Goal: Task Accomplishment & Management: Manage account settings

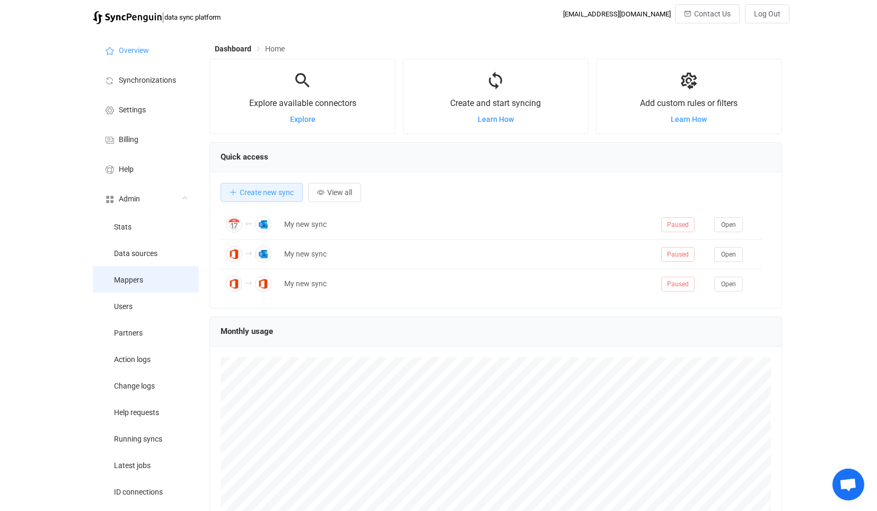
scroll to position [205, 572]
click at [158, 305] on li "Users" at bounding box center [146, 306] width 106 height 27
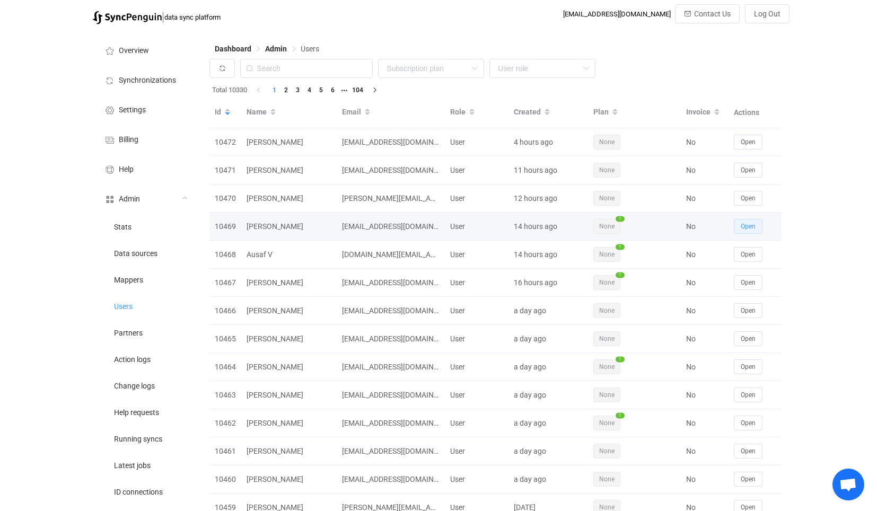
click at [748, 227] on span "Open" at bounding box center [747, 226] width 15 height 7
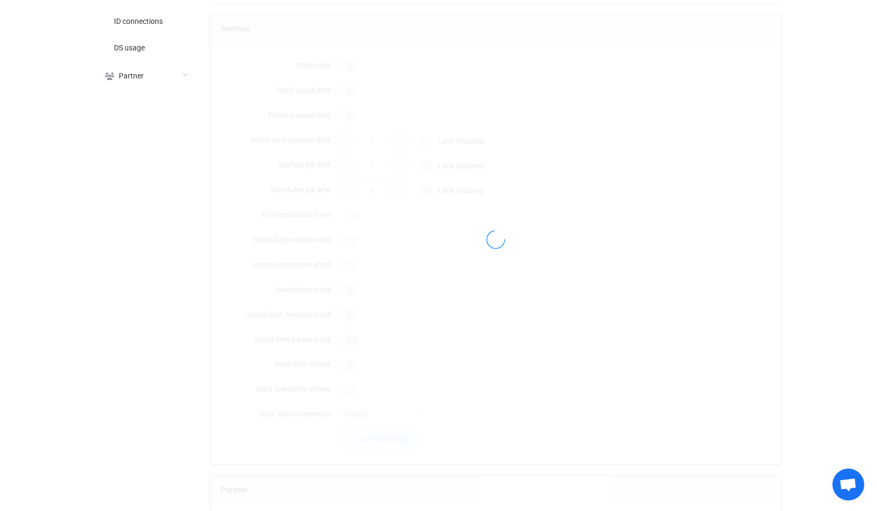
type input "[EMAIL_ADDRESS][DOMAIN_NAME]"
type input "[PERSON_NAME]"
type input "14"
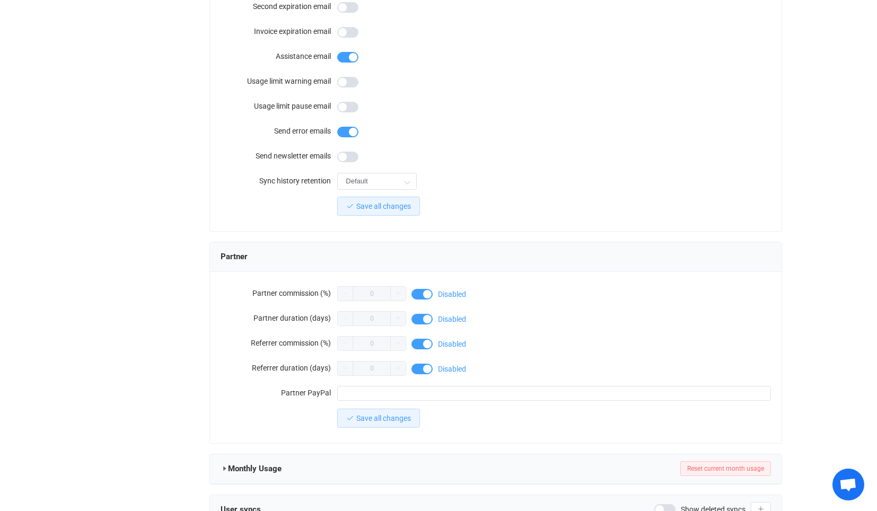
scroll to position [828, 0]
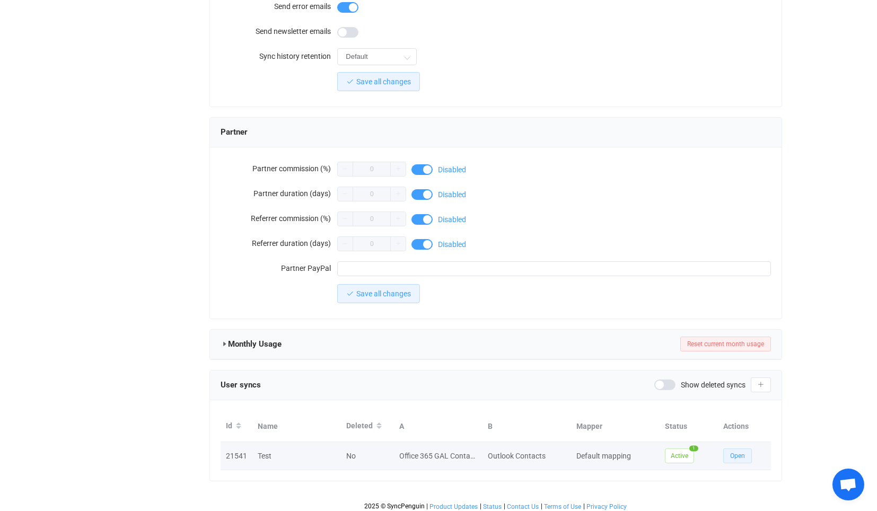
click at [739, 452] on span "Open" at bounding box center [737, 455] width 15 height 7
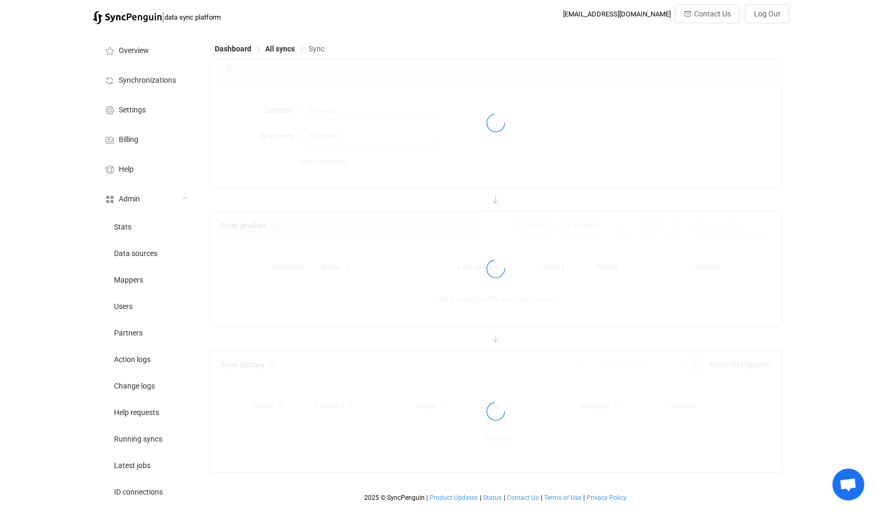
type input "Office 365 GAL → Outlook"
type input "30 minutes"
